Goal: Task Accomplishment & Management: Manage account settings

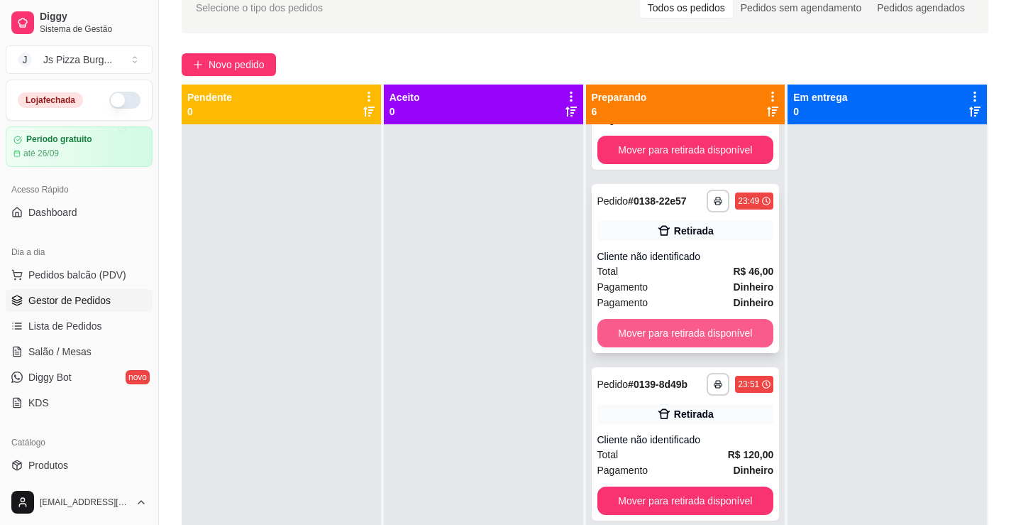
click at [664, 333] on button "Mover para retirada disponível" at bounding box center [686, 333] width 177 height 28
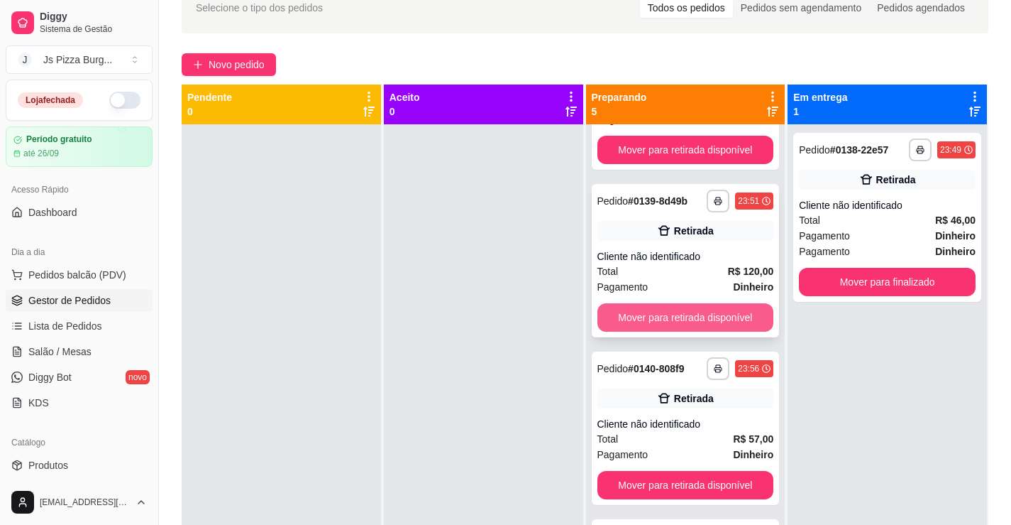
click at [716, 324] on button "Mover para retirada disponível" at bounding box center [686, 317] width 177 height 28
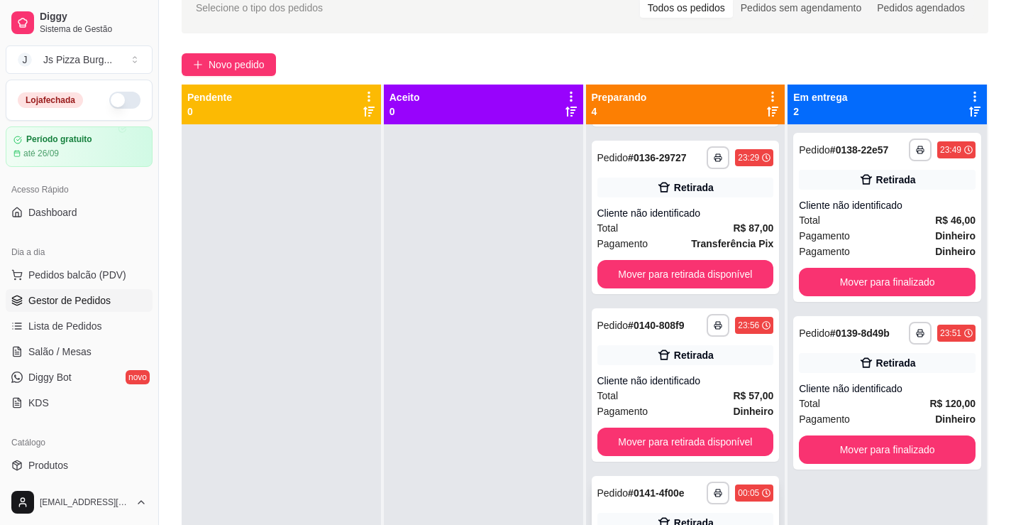
scroll to position [160, 0]
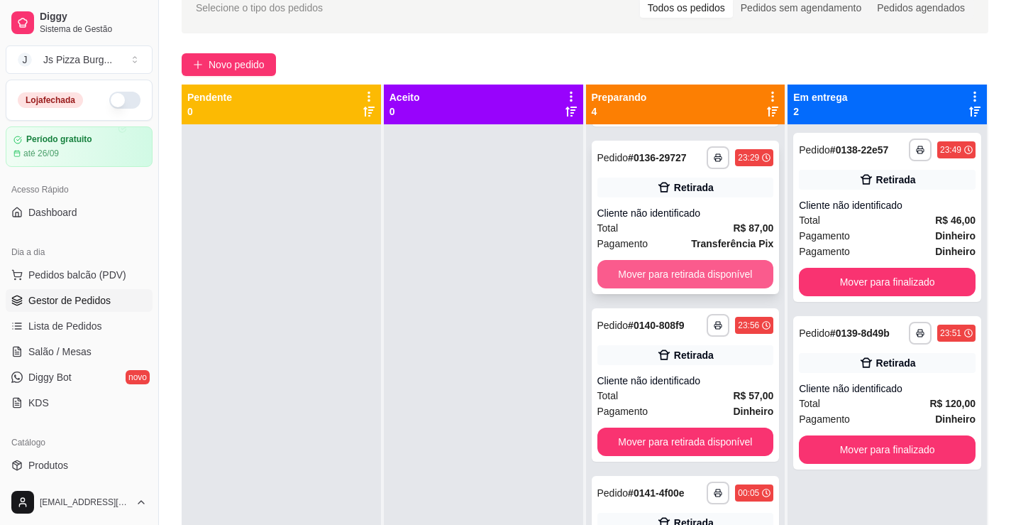
click at [720, 279] on button "Mover para retirada disponível" at bounding box center [686, 274] width 177 height 28
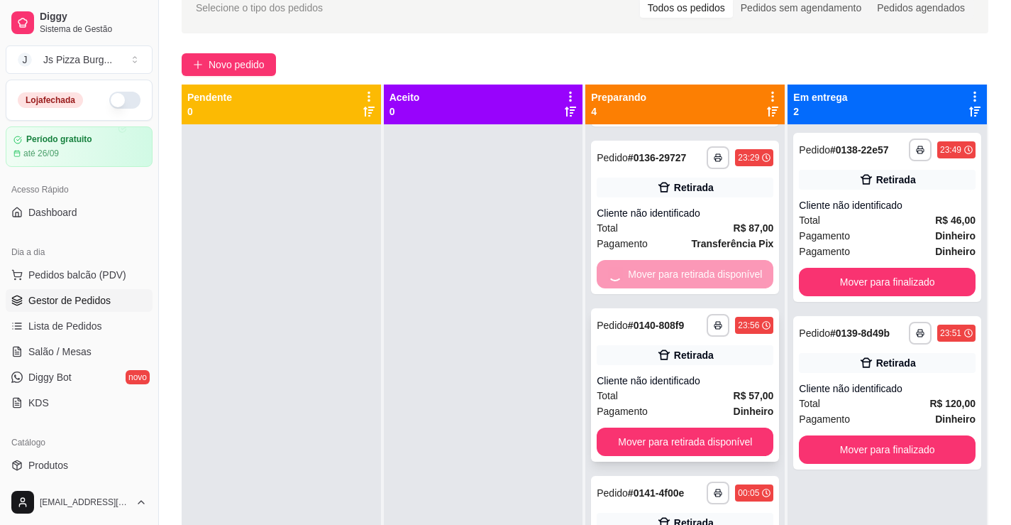
scroll to position [0, 0]
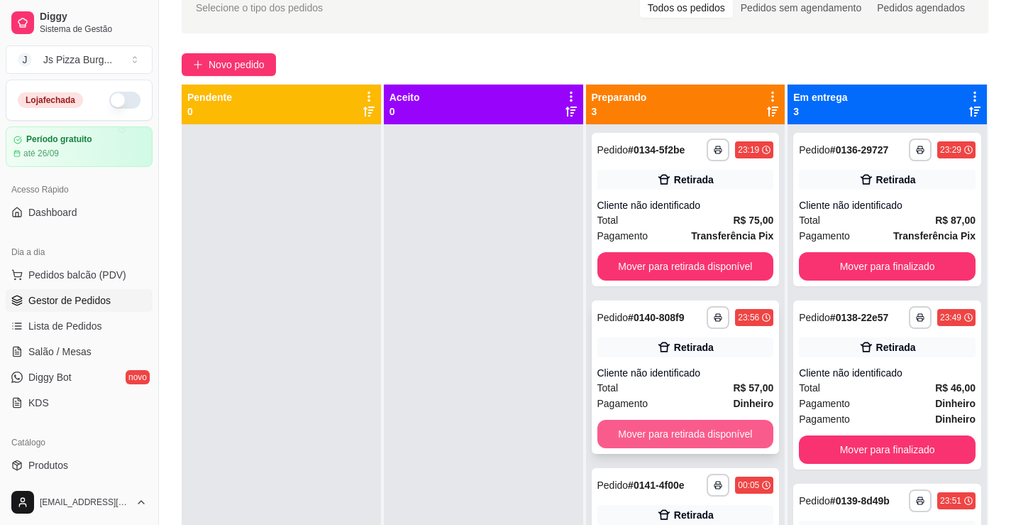
click at [694, 435] on button "Mover para retirada disponível" at bounding box center [686, 434] width 177 height 28
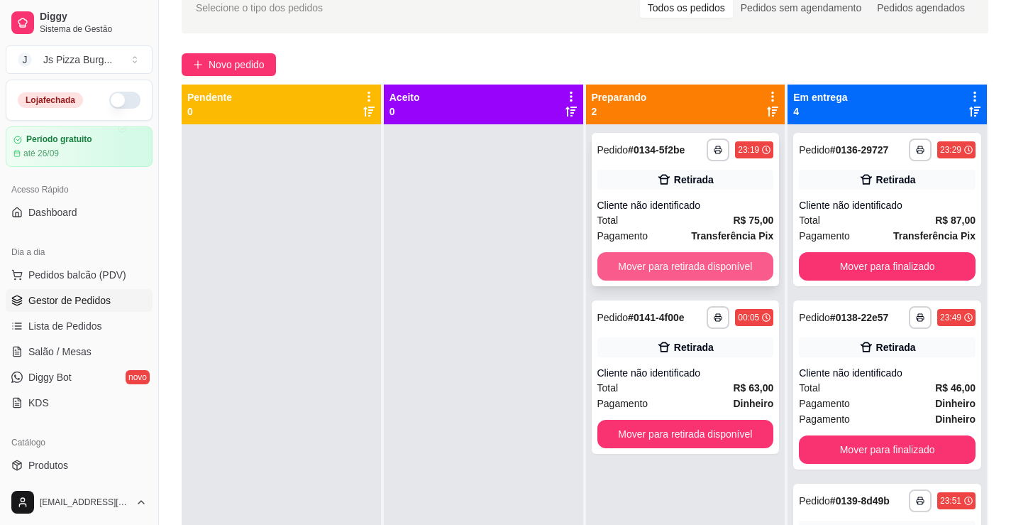
click at [697, 259] on button "Mover para retirada disponível" at bounding box center [686, 266] width 177 height 28
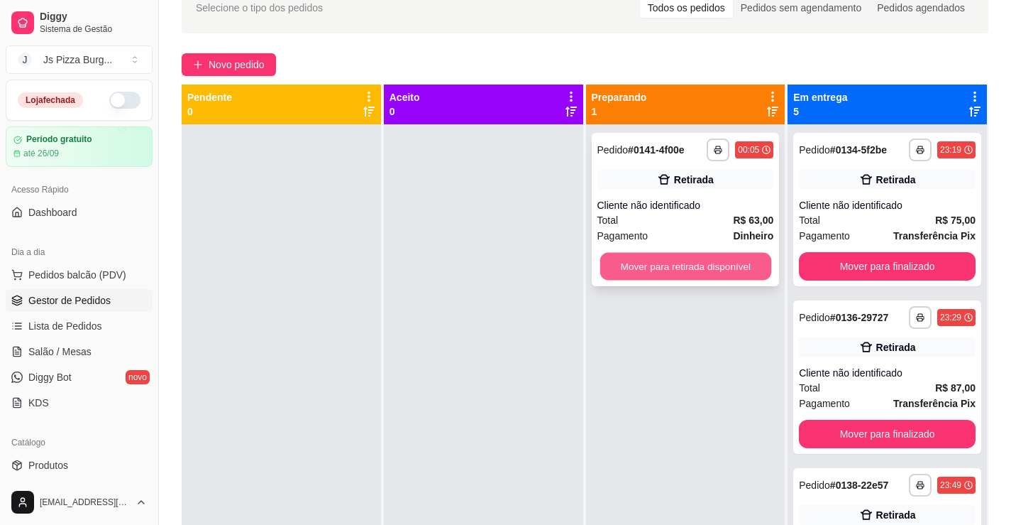
click at [687, 267] on button "Mover para retirada disponível" at bounding box center [685, 267] width 171 height 28
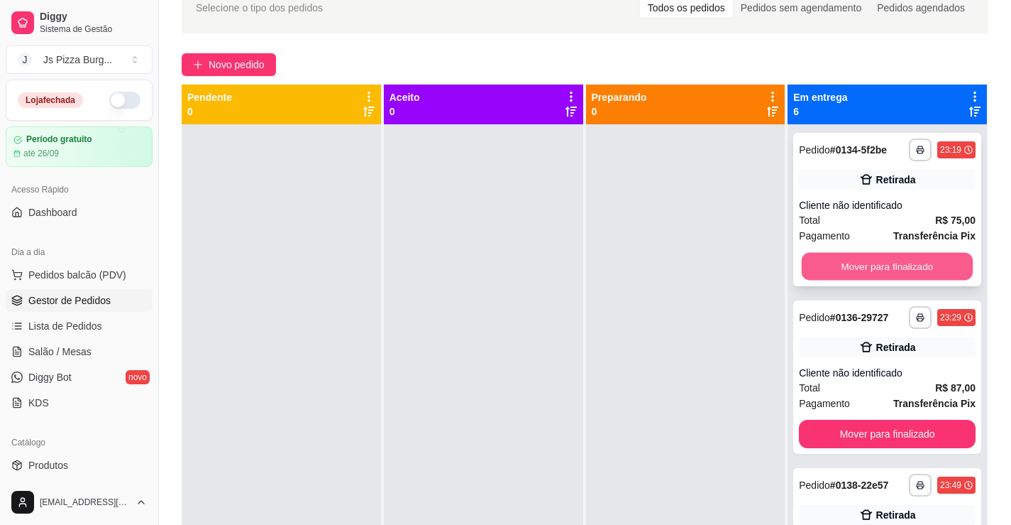
click at [869, 267] on button "Mover para finalizado" at bounding box center [887, 267] width 171 height 28
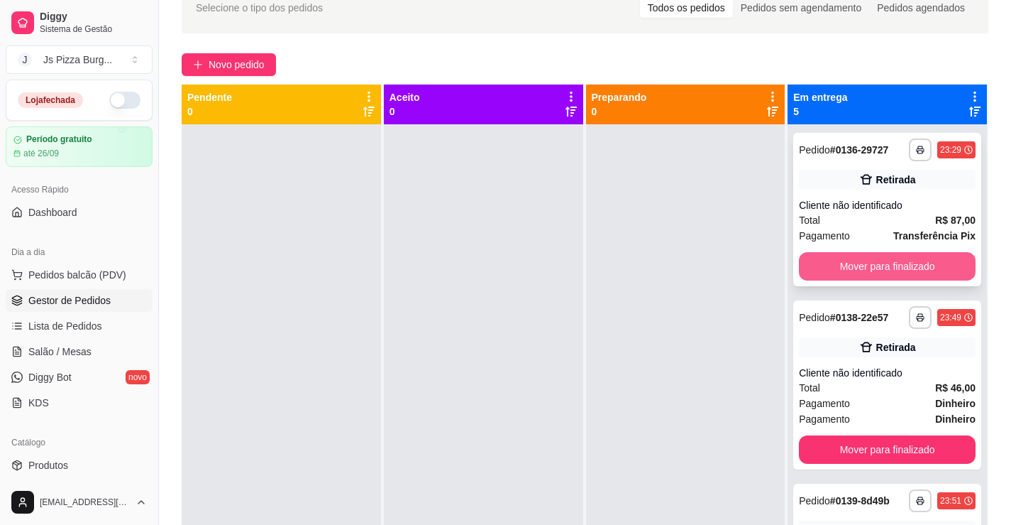
click at [869, 267] on button "Mover para finalizado" at bounding box center [887, 266] width 177 height 28
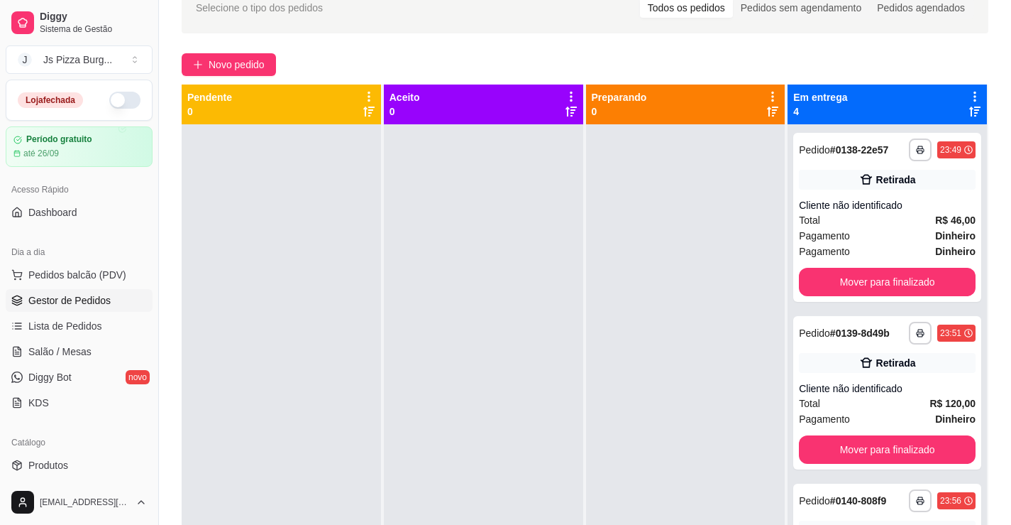
click at [869, 267] on div "**********" at bounding box center [888, 217] width 188 height 169
click at [864, 277] on button "Mover para finalizado" at bounding box center [887, 282] width 171 height 28
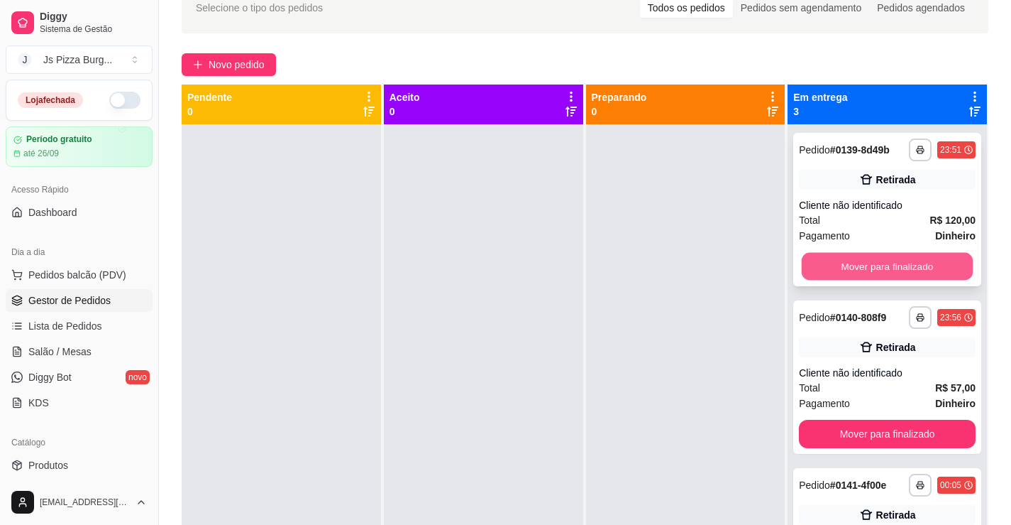
click at [860, 268] on button "Mover para finalizado" at bounding box center [887, 267] width 171 height 28
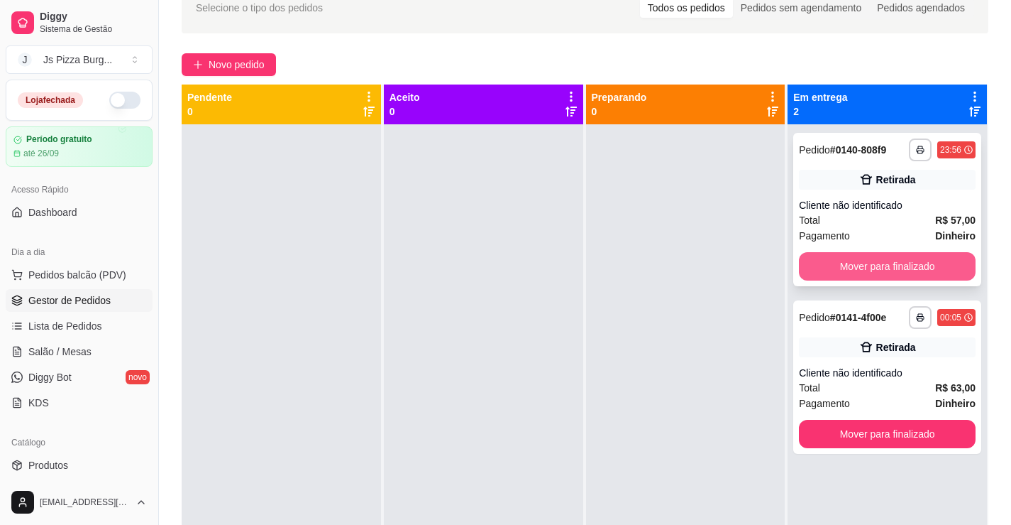
click at [866, 268] on button "Mover para finalizado" at bounding box center [887, 266] width 177 height 28
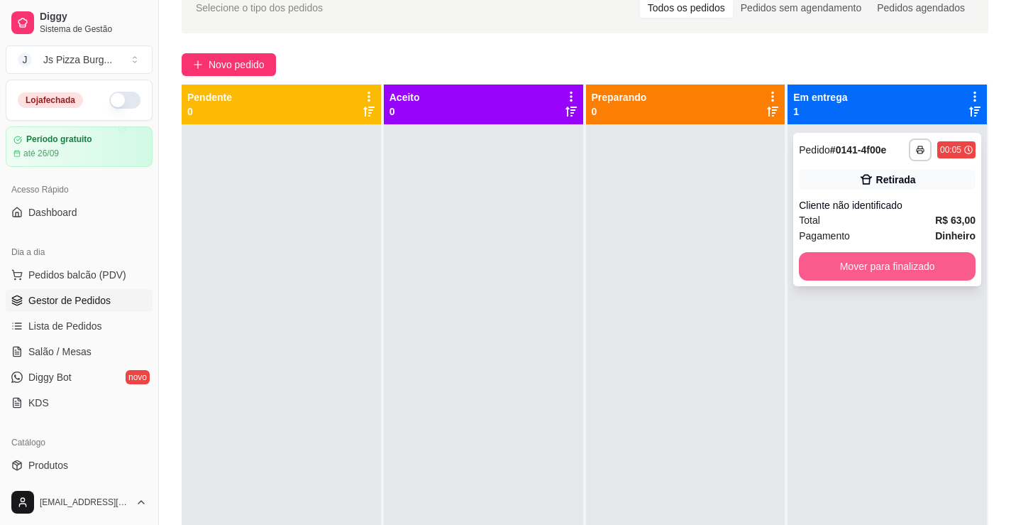
click at [875, 277] on button "Mover para finalizado" at bounding box center [887, 266] width 177 height 28
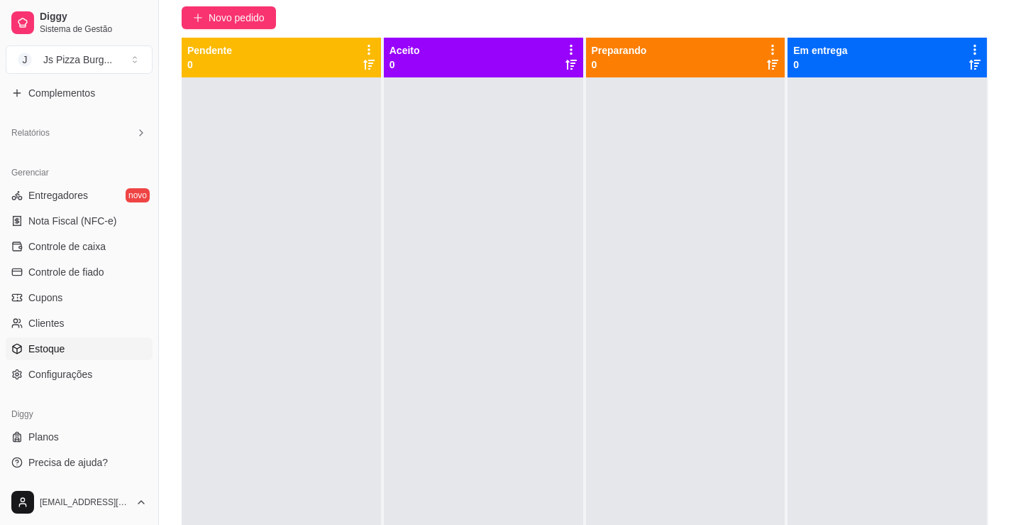
scroll to position [142, 0]
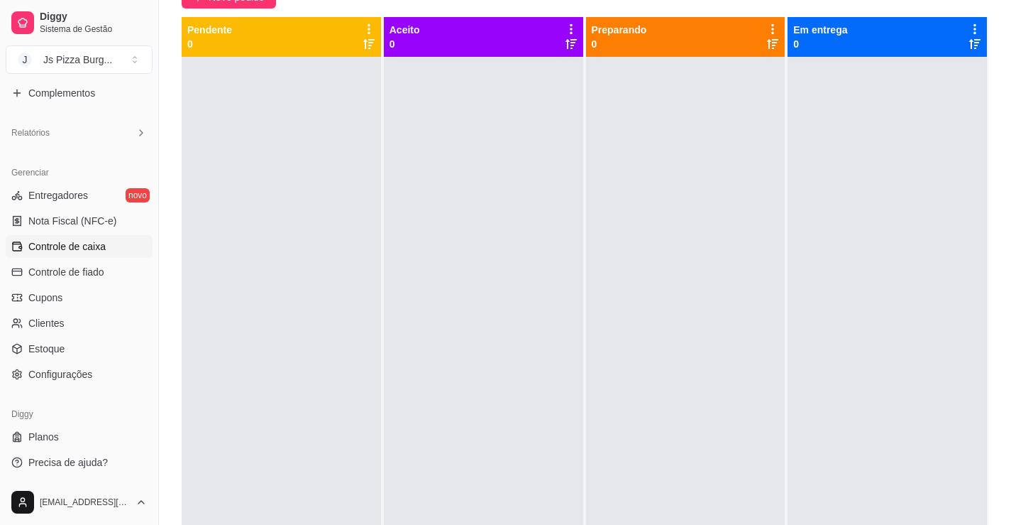
click at [71, 243] on span "Controle de caixa" at bounding box center [66, 246] width 77 height 14
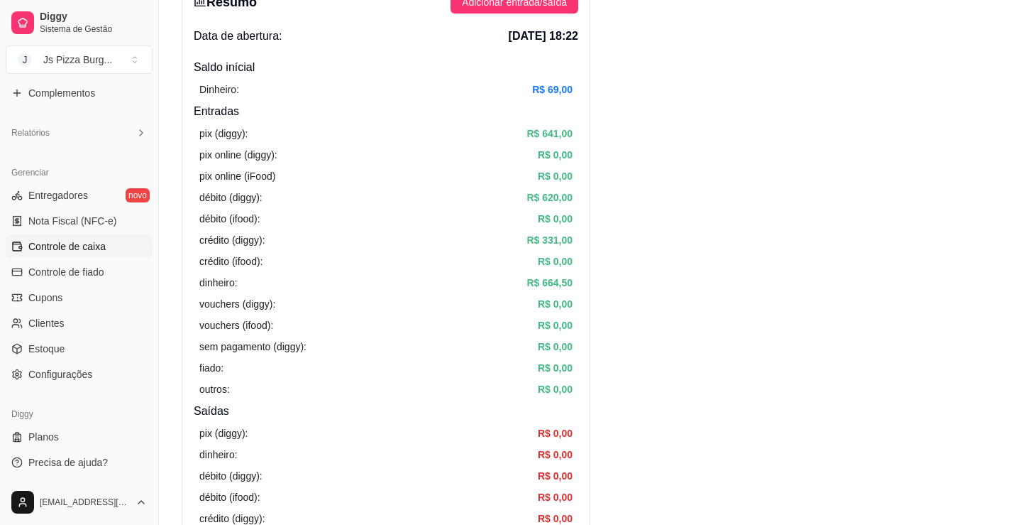
scroll to position [213, 0]
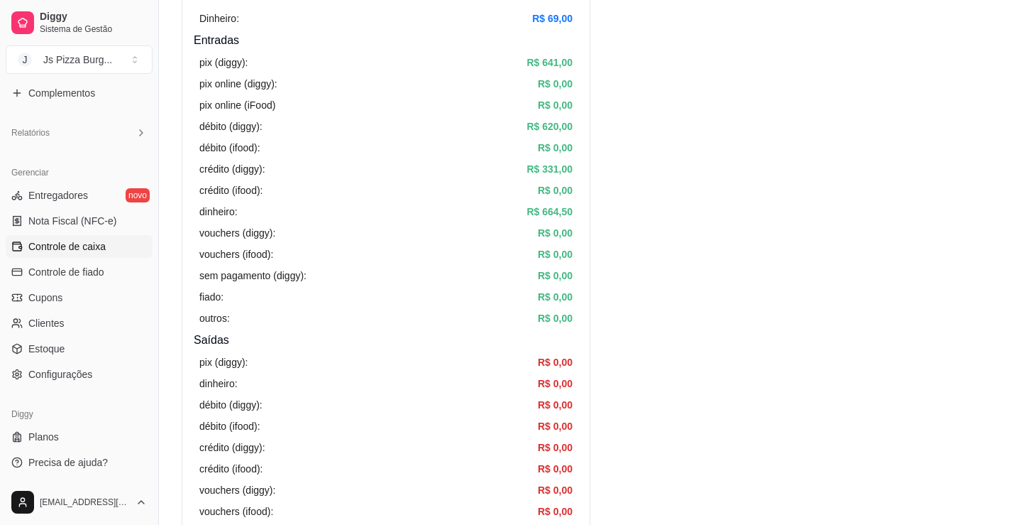
click at [6, 235] on link "Controle de caixa" at bounding box center [79, 246] width 147 height 23
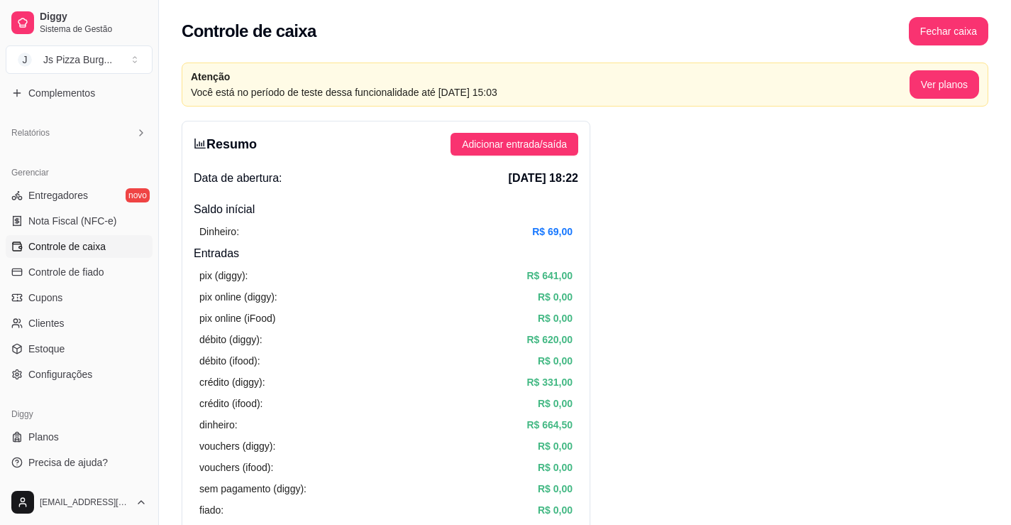
click at [6, 235] on link "Controle de caixa" at bounding box center [79, 246] width 147 height 23
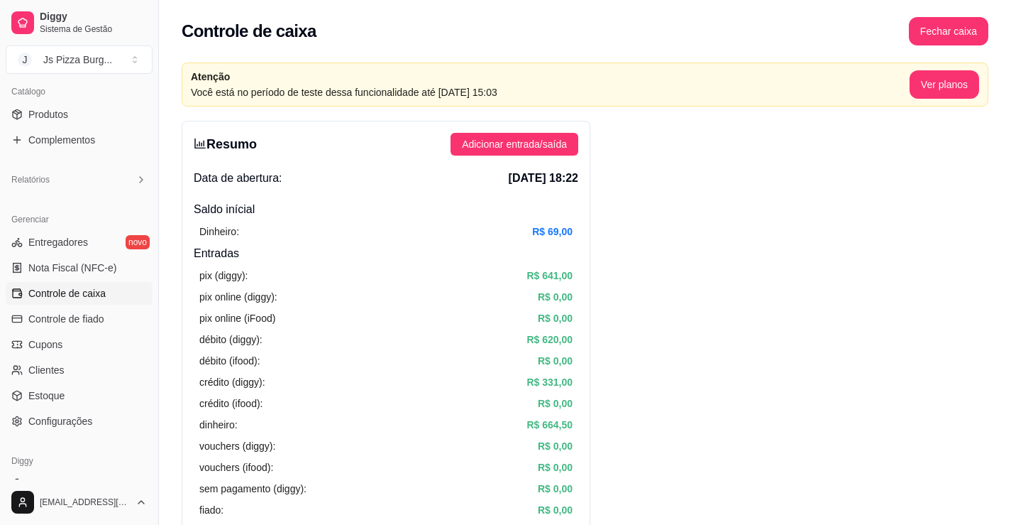
drag, startPoint x: 432, startPoint y: 236, endPoint x: 644, endPoint y: 151, distance: 228.7
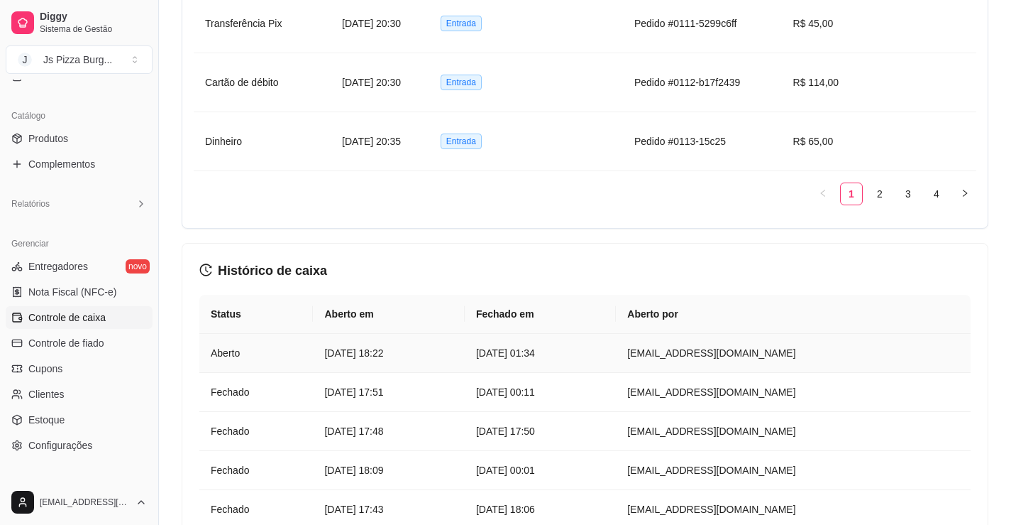
scroll to position [1381, 0]
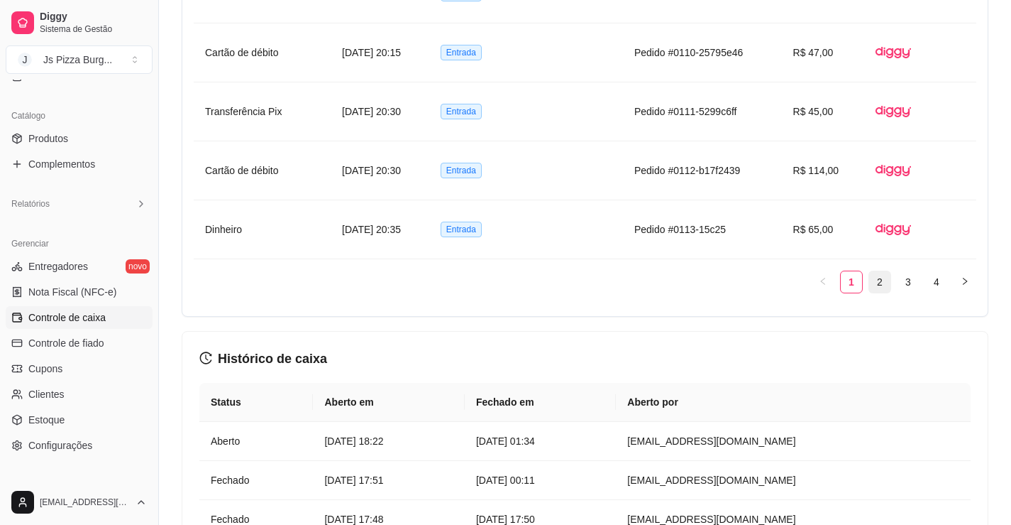
click at [882, 288] on link "2" at bounding box center [880, 281] width 21 height 21
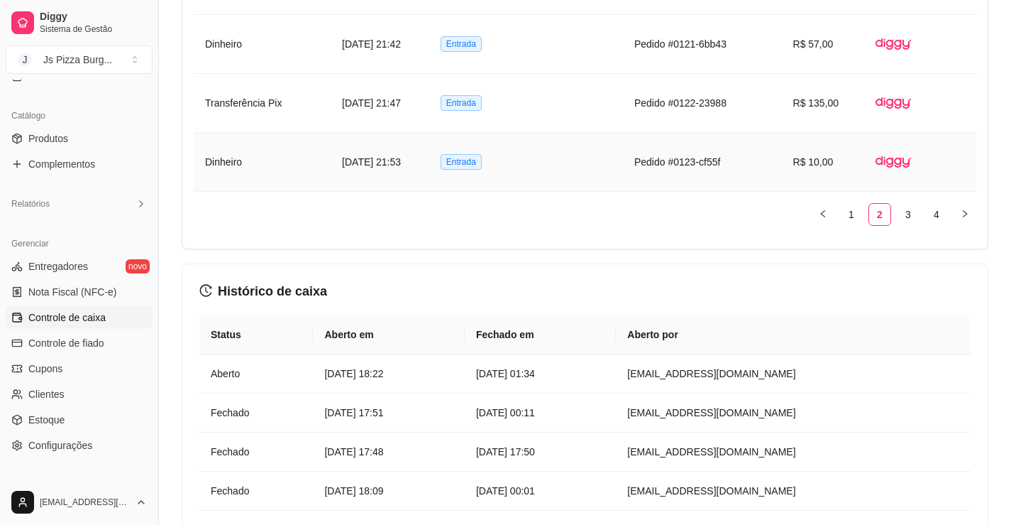
scroll to position [1452, 0]
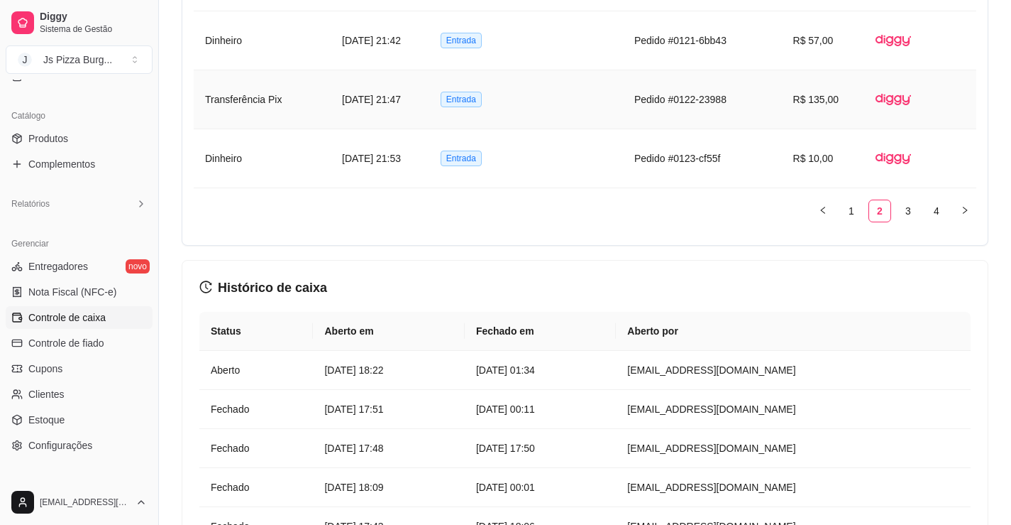
click at [658, 103] on td "Pedido #0122-23988" at bounding box center [702, 99] width 159 height 59
click at [610, 96] on td "Entrada" at bounding box center [526, 99] width 194 height 59
click at [654, 89] on td "Pedido #0122-23988" at bounding box center [702, 99] width 159 height 59
click at [482, 99] on span "Entrada" at bounding box center [461, 100] width 41 height 16
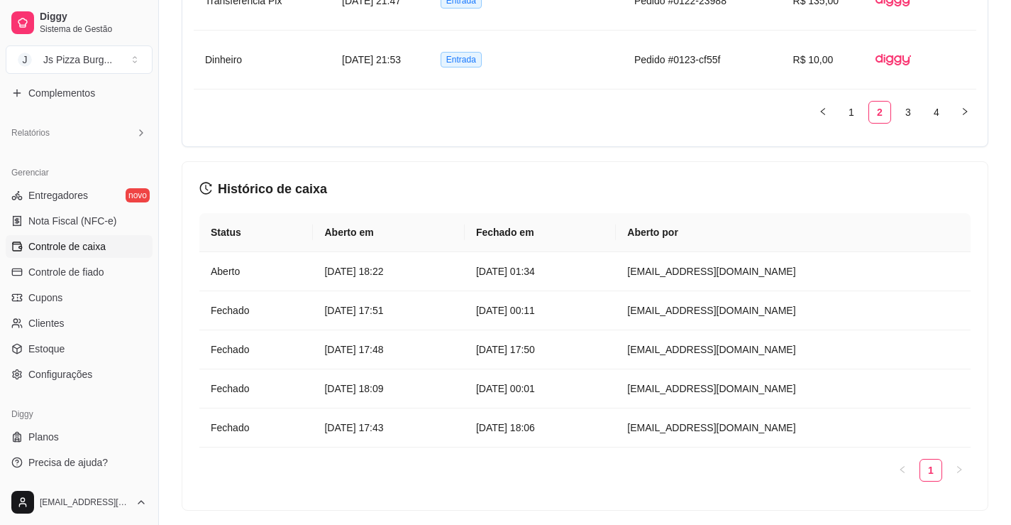
scroll to position [1594, 0]
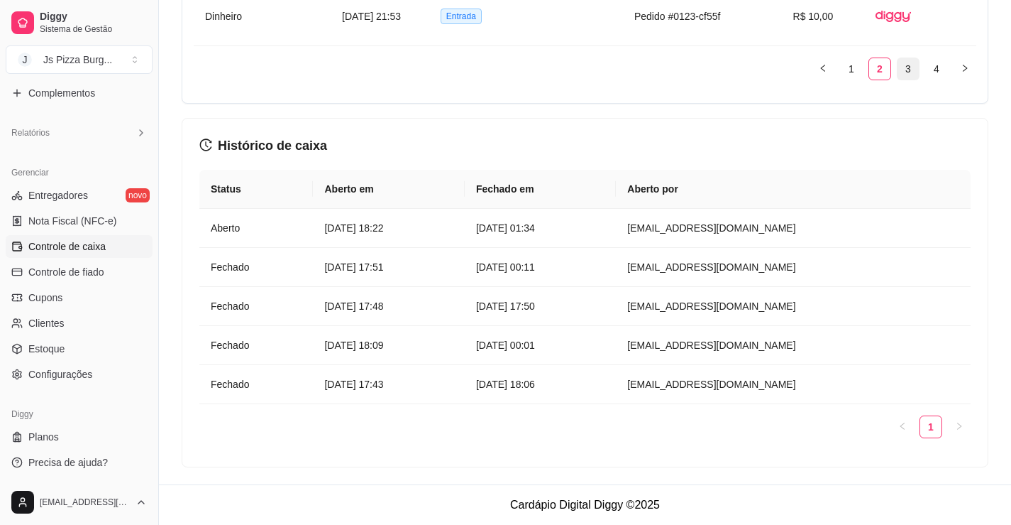
click at [904, 68] on link "3" at bounding box center [908, 68] width 21 height 21
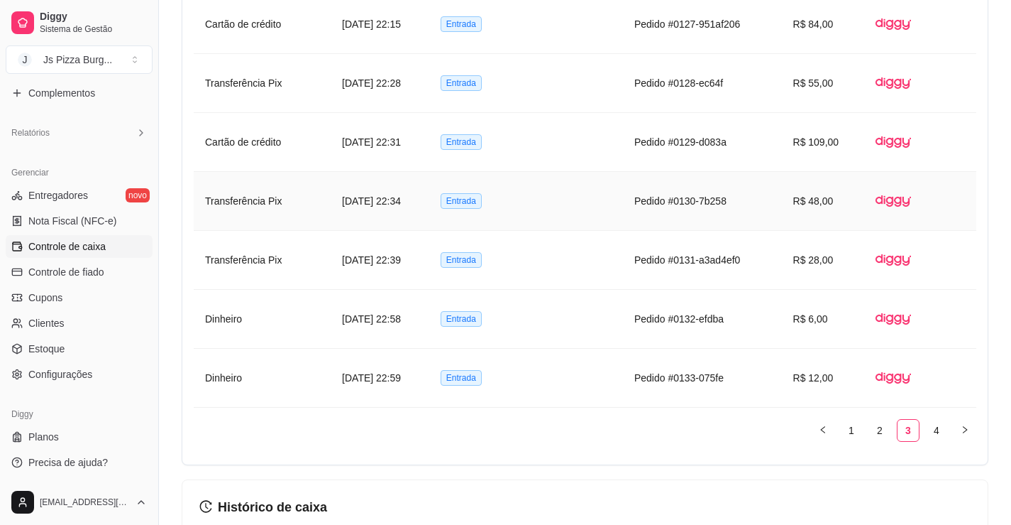
scroll to position [1239, 0]
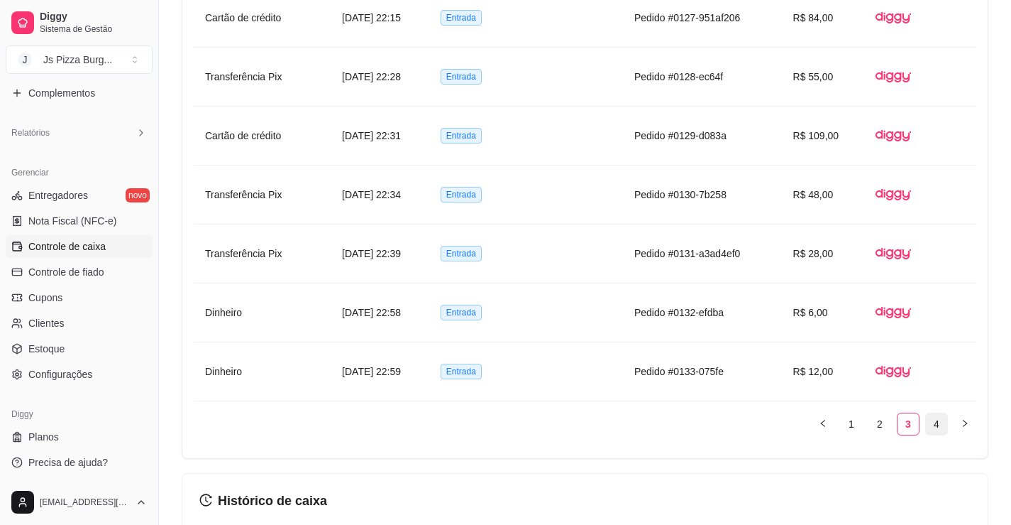
click at [940, 417] on link "4" at bounding box center [936, 423] width 21 height 21
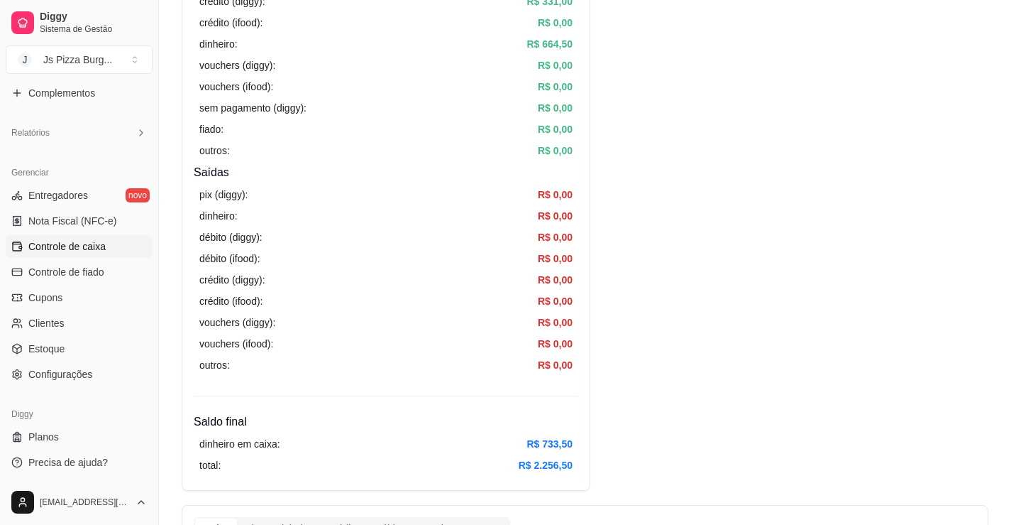
scroll to position [355, 0]
